Goal: Use online tool/utility: Utilize a website feature to perform a specific function

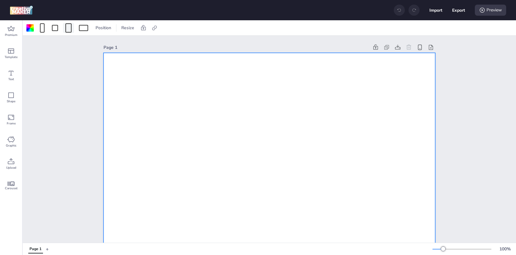
click at [64, 29] on span at bounding box center [68, 27] width 9 height 9
click at [60, 65] on button "320 x 480 px" at bounding box center [66, 64] width 31 height 9
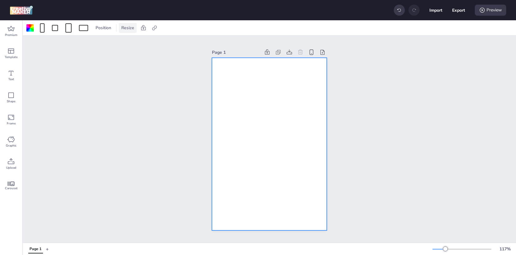
click at [124, 24] on div "Resize" at bounding box center [128, 28] width 18 height 10
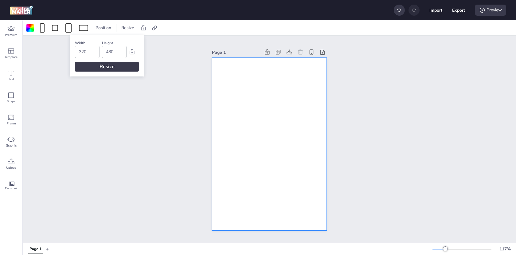
click at [114, 51] on input "480" at bounding box center [114, 52] width 17 height 12
paste input "234"
type input "2340"
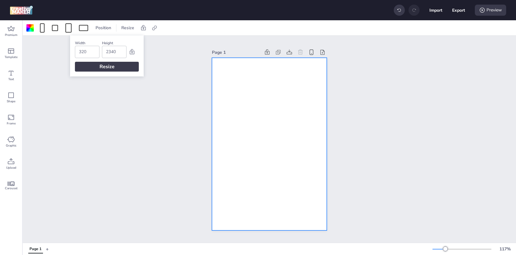
click at [76, 52] on div "320" at bounding box center [87, 52] width 25 height 12
click at [78, 52] on div "320" at bounding box center [87, 52] width 25 height 12
click at [90, 52] on input "320" at bounding box center [87, 52] width 17 height 12
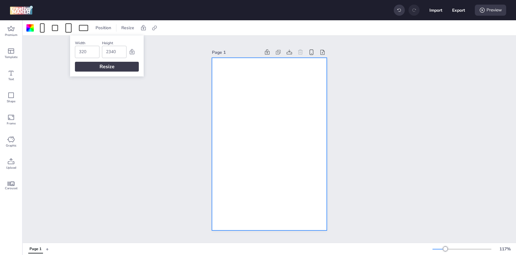
click at [90, 52] on input "320" at bounding box center [87, 52] width 17 height 12
type input "1080"
click at [90, 66] on div "Resize" at bounding box center [107, 67] width 64 height 10
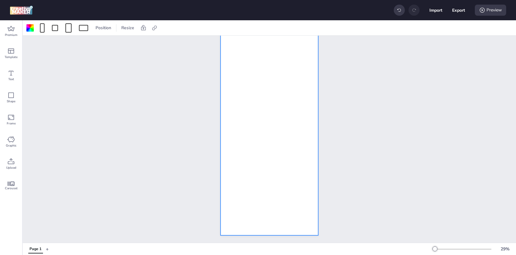
scroll to position [11, 0]
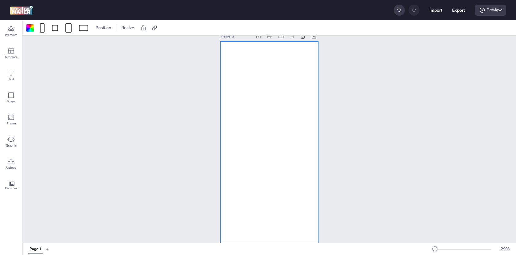
click at [261, 133] on div at bounding box center [269, 147] width 98 height 212
click at [14, 168] on span "Upload" at bounding box center [11, 167] width 10 height 5
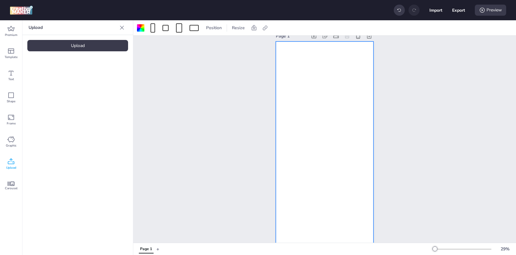
click at [94, 48] on div "Upload" at bounding box center [77, 45] width 101 height 11
click at [55, 89] on img at bounding box center [51, 86] width 37 height 6
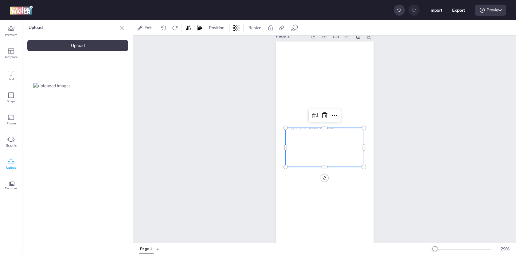
click at [323, 129] on div at bounding box center [324, 147] width 78 height 39
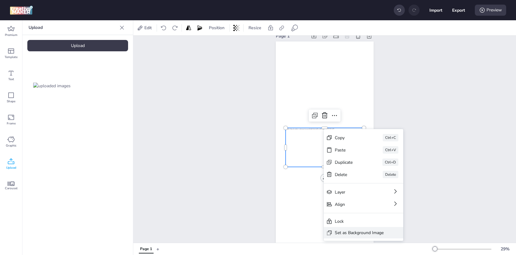
click at [354, 230] on div "Set as Background Image" at bounding box center [359, 232] width 49 height 6
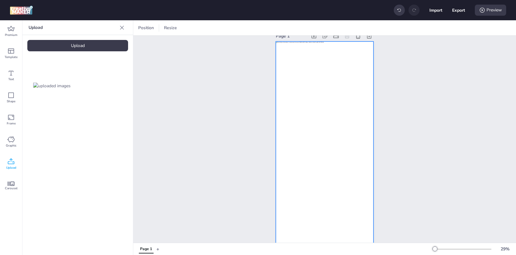
click at [335, 142] on div at bounding box center [325, 147] width 98 height 212
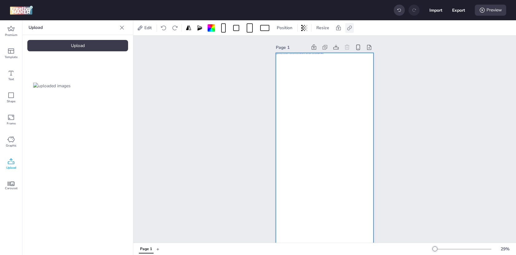
click at [351, 27] on icon at bounding box center [349, 28] width 6 height 6
click at [323, 43] on span "Activate hyperlink" at bounding box center [309, 43] width 34 height 6
click at [288, 44] on input "Activate hyperlink" at bounding box center [287, 46] width 4 height 4
checkbox input "true"
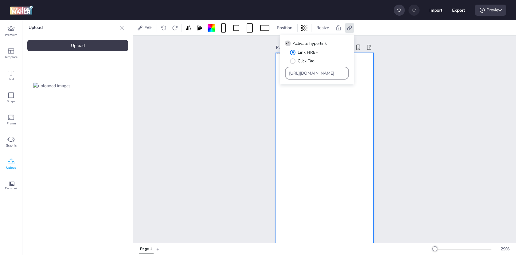
click at [317, 74] on input "[URL][DOMAIN_NAME]" at bounding box center [317, 73] width 56 height 6
paste input "2340"
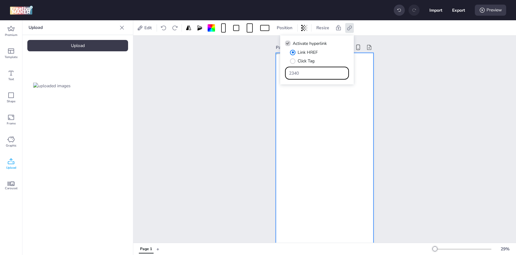
click at [317, 76] on input "2340" at bounding box center [317, 73] width 56 height 6
paste input "[URL][DOMAIN_NAME][PERSON_NAME]"
type input "[URL][DOMAIN_NAME][PERSON_NAME]"
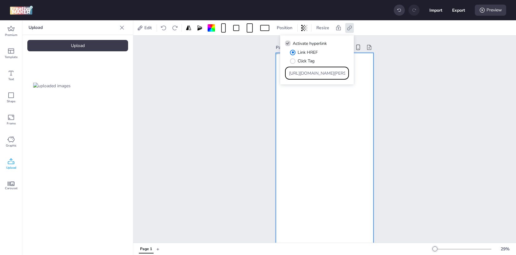
scroll to position [0, 114]
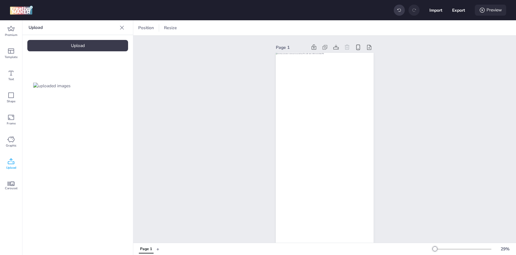
click at [492, 12] on div "Preview" at bounding box center [489, 10] width 31 height 11
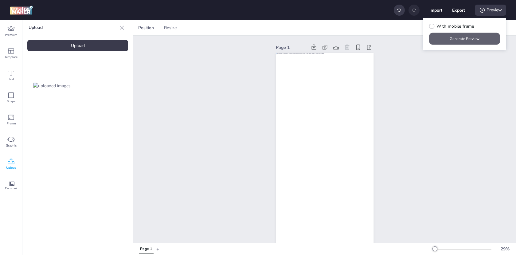
click at [477, 36] on button "Generate Preview" at bounding box center [464, 39] width 71 height 12
click at [468, 29] on span "With mobile frame" at bounding box center [454, 26] width 37 height 6
click at [432, 29] on input "With mobile frame" at bounding box center [430, 29] width 4 height 4
checkbox input "true"
click at [468, 40] on button "Generate Preview" at bounding box center [464, 39] width 71 height 12
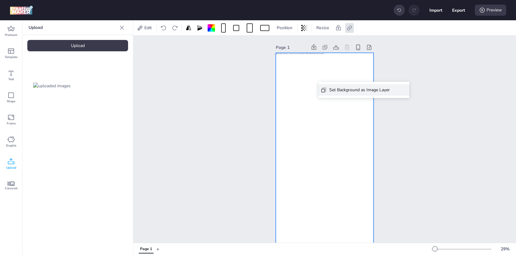
click at [333, 88] on div "Set Background as Image Layer" at bounding box center [359, 90] width 60 height 6
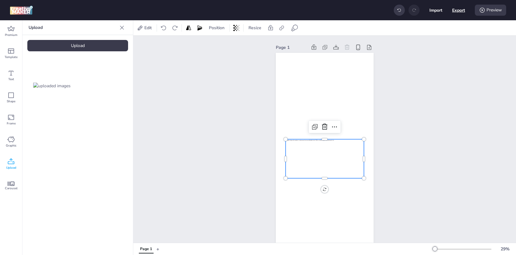
click at [459, 11] on button "Export" at bounding box center [458, 10] width 13 height 13
select select "html"
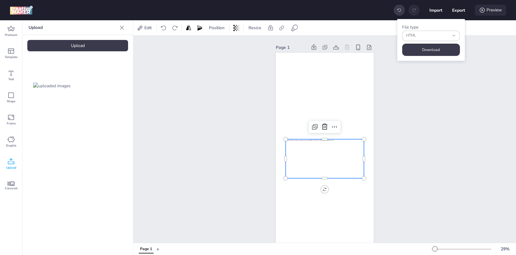
click at [479, 10] on icon at bounding box center [482, 10] width 6 height 6
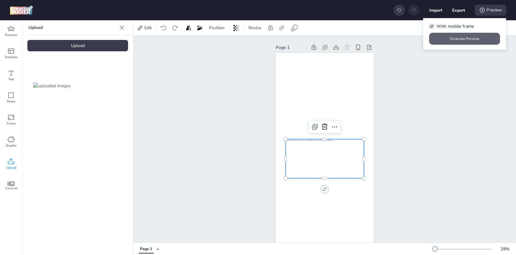
click at [461, 41] on button "Generate Preview" at bounding box center [464, 39] width 71 height 12
click at [459, 11] on button "Export" at bounding box center [458, 10] width 13 height 13
select select "html"
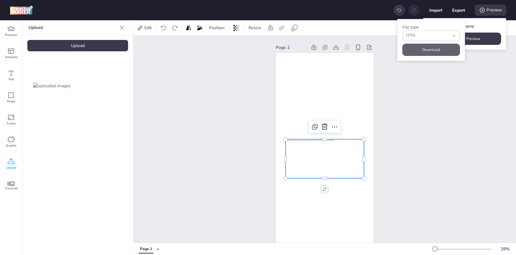
click at [430, 50] on button "Download" at bounding box center [431, 50] width 58 height 12
